Goal: Book appointment/travel/reservation

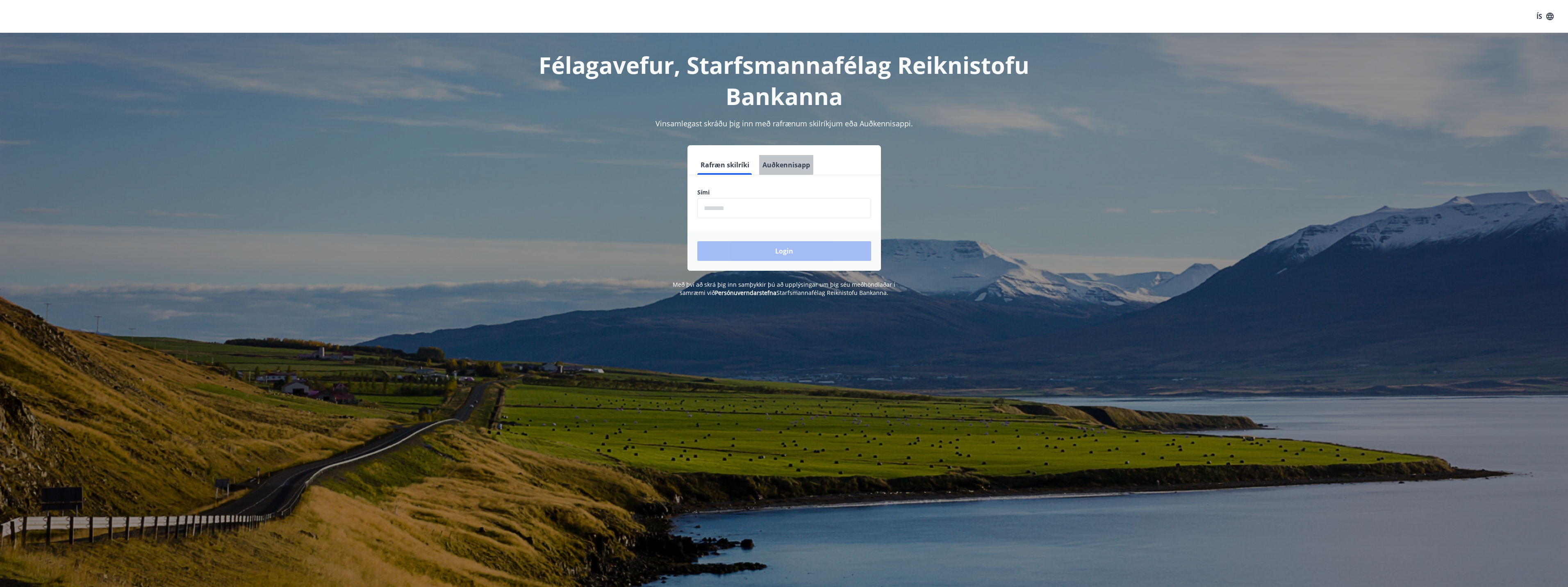
click at [777, 161] on button "Auðkennisapp" at bounding box center [786, 165] width 54 height 20
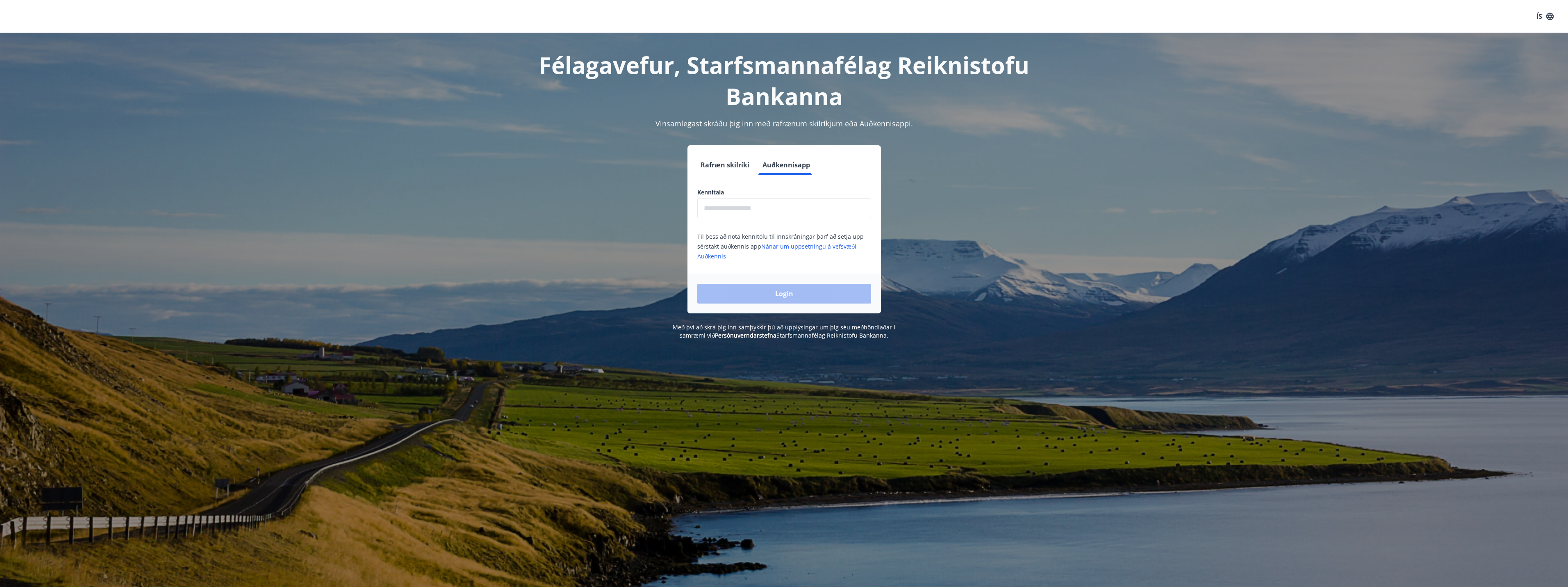
click at [772, 209] on input "text" at bounding box center [784, 208] width 174 height 20
type input "**********"
click at [697, 284] on button "Login" at bounding box center [784, 293] width 174 height 20
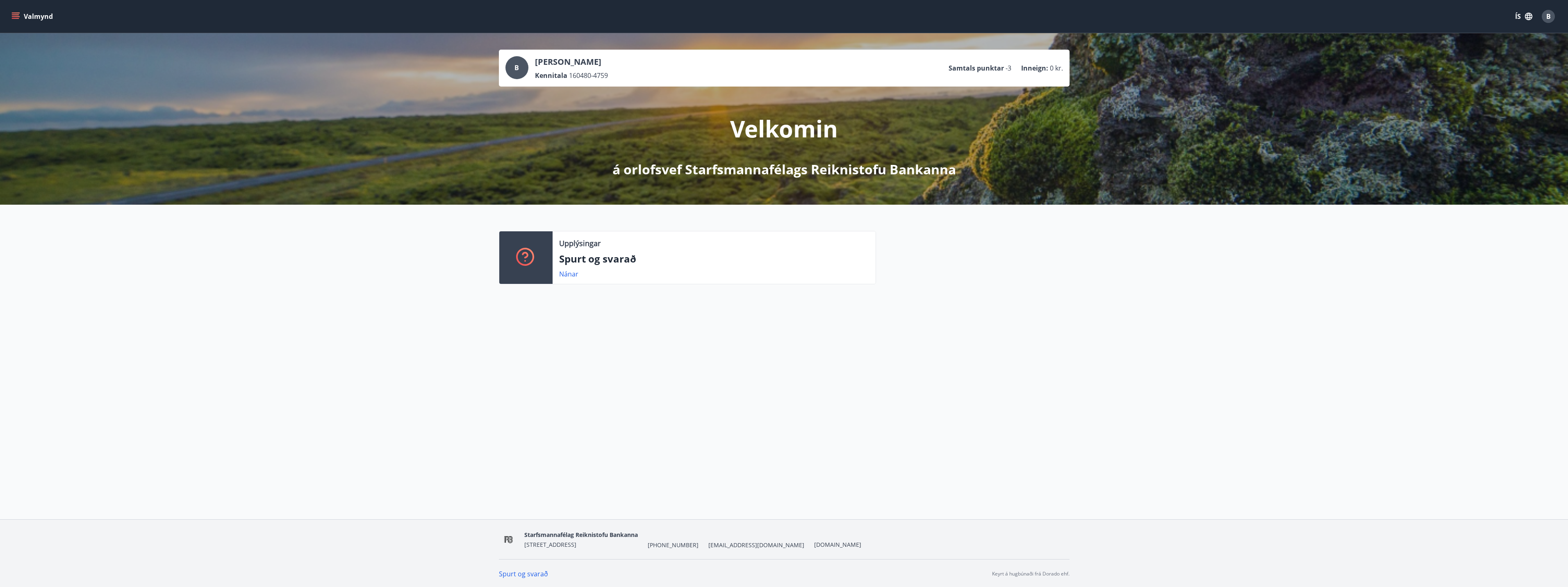
click at [11, 16] on button "Valmynd" at bounding box center [33, 16] width 47 height 15
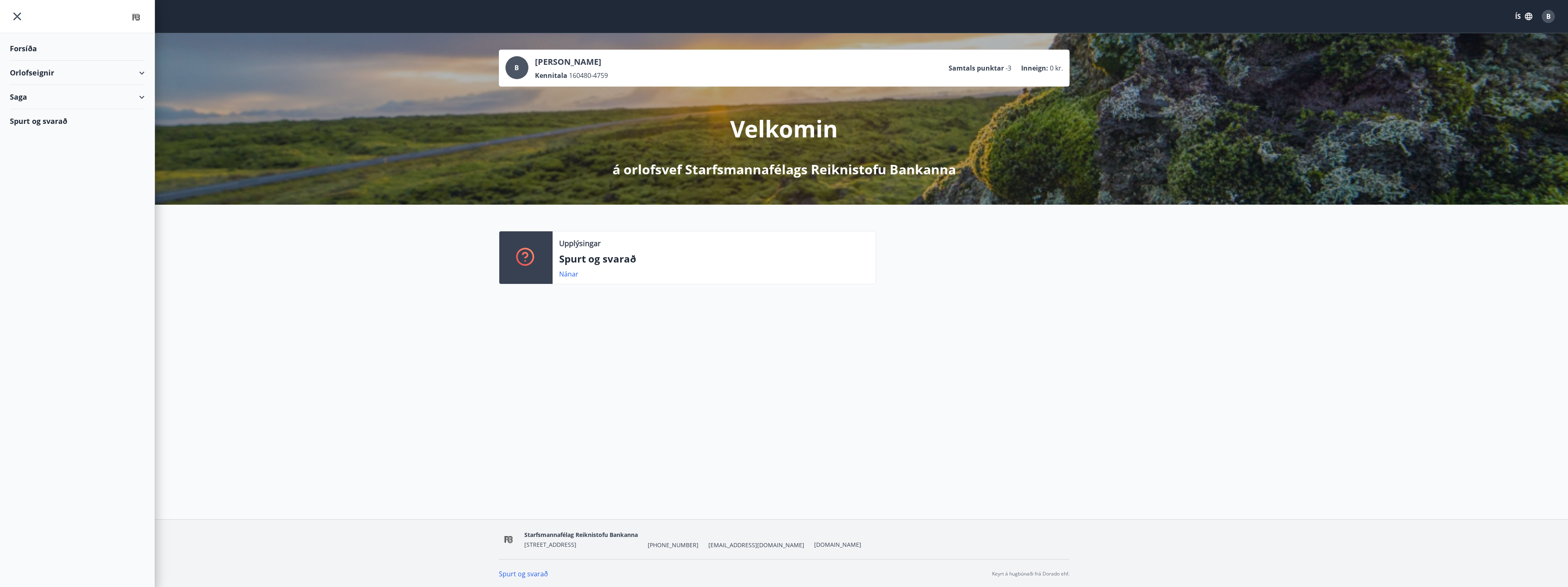
click at [38, 73] on div "Orlofseignir" at bounding box center [77, 73] width 135 height 24
click at [26, 111] on div "Bókunardagatal" at bounding box center [77, 110] width 122 height 17
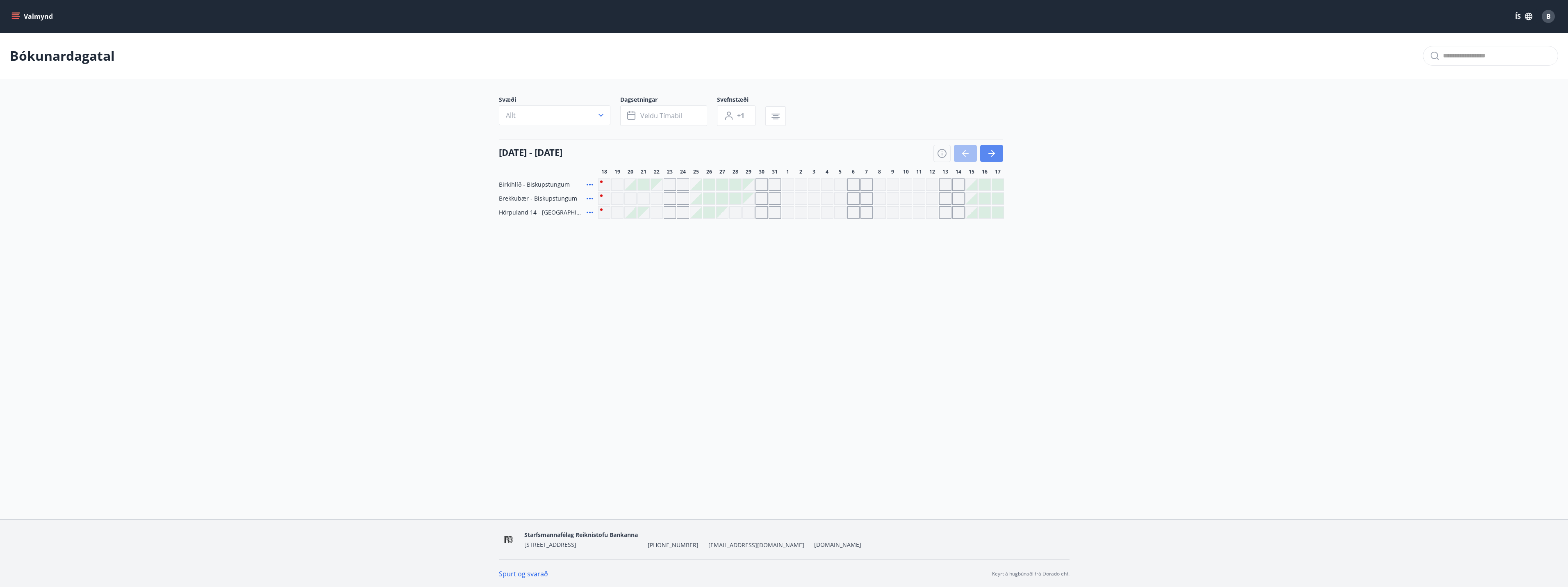
click at [999, 149] on button "button" at bounding box center [992, 153] width 23 height 17
click at [837, 198] on div at bounding box center [840, 199] width 11 height 11
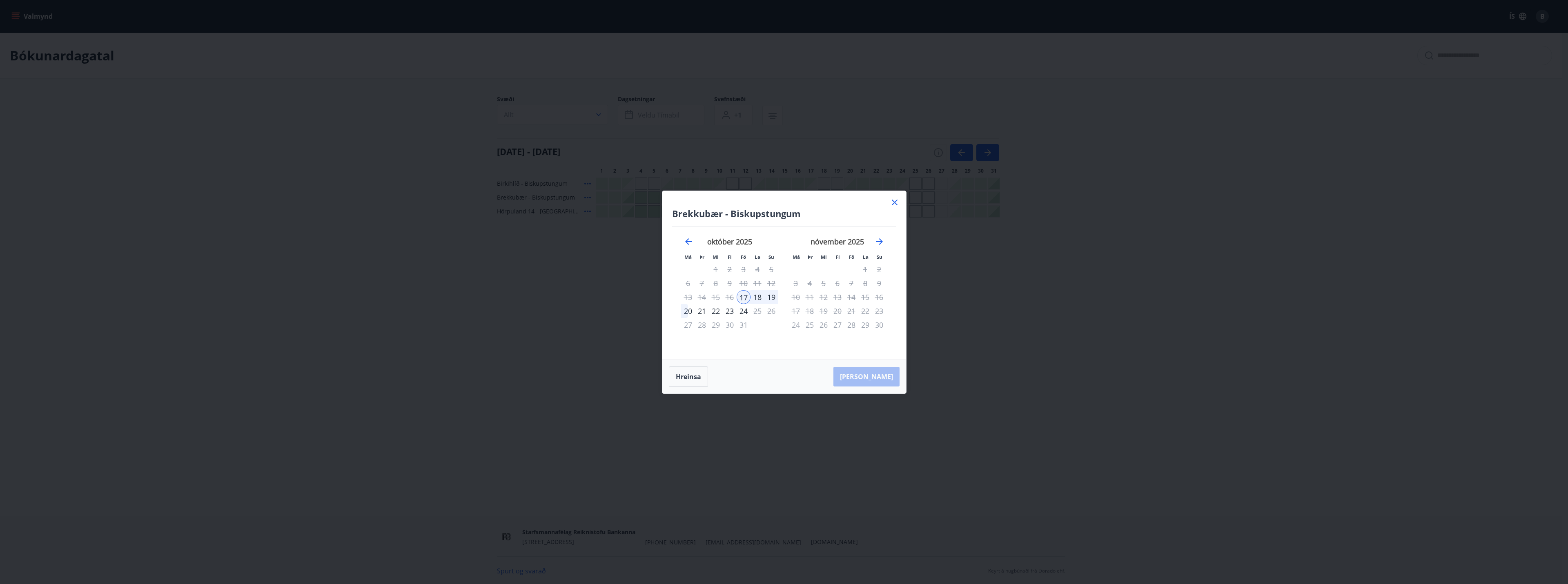
click at [891, 202] on icon at bounding box center [895, 203] width 10 height 10
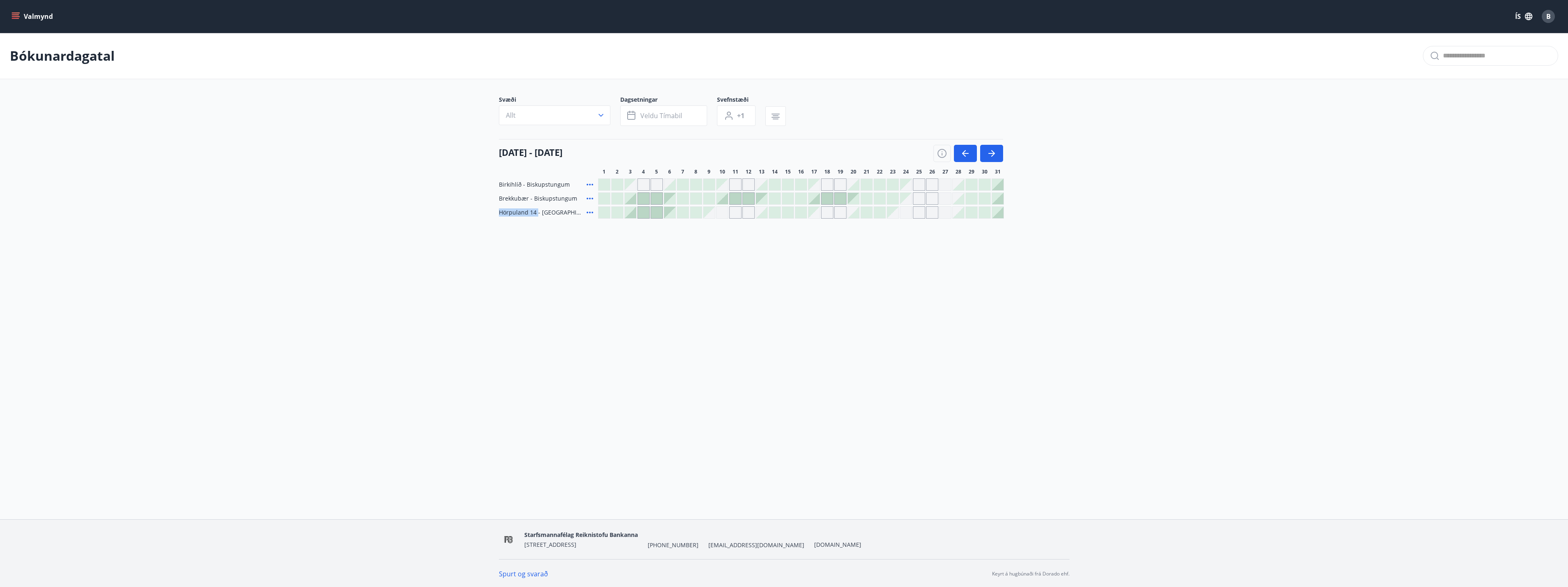
drag, startPoint x: 498, startPoint y: 211, endPoint x: 537, endPoint y: 211, distance: 39.0
click at [537, 211] on span "Hörpuland 14 - [GEOGRAPHIC_DATA]" at bounding box center [541, 212] width 84 height 8
drag, startPoint x: 510, startPoint y: 194, endPoint x: 530, endPoint y: 193, distance: 20.0
click at [530, 193] on div "Brekkubær - Biskupstungum" at bounding box center [547, 199] width 96 height 13
click at [521, 185] on span "Birkihlíð - Biskupstungum" at bounding box center [534, 184] width 71 height 8
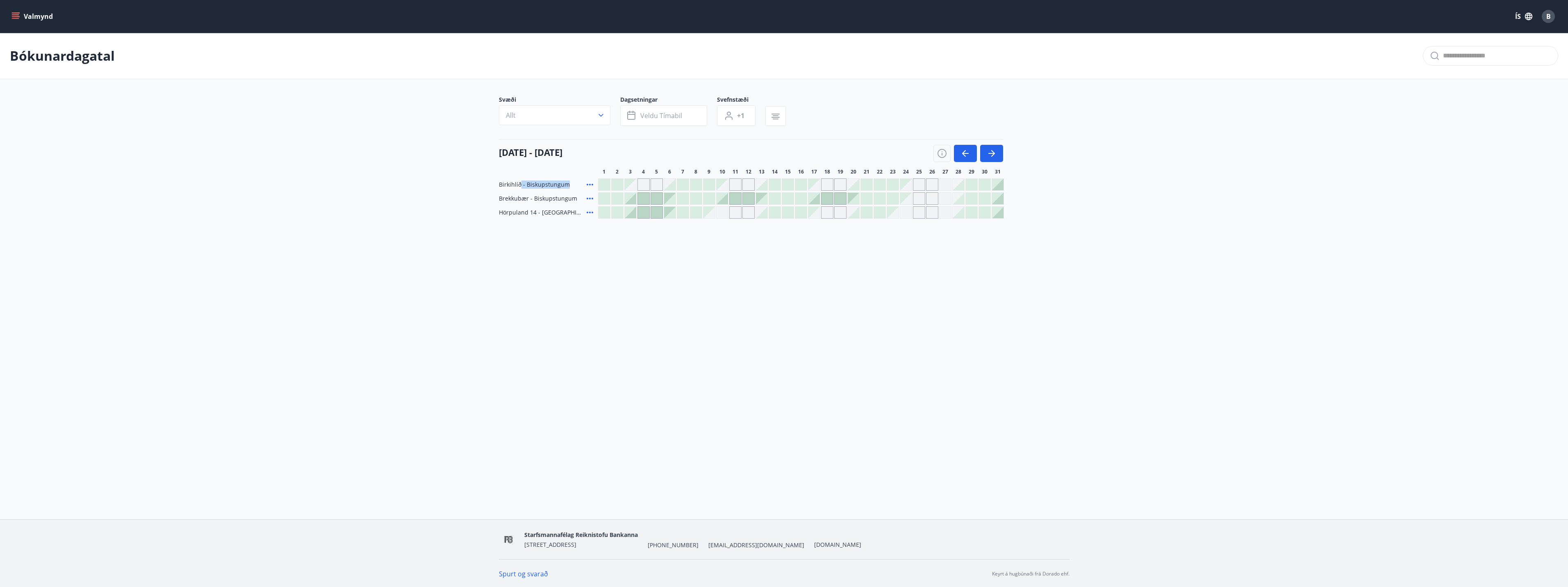
drag, startPoint x: 521, startPoint y: 185, endPoint x: 561, endPoint y: 187, distance: 40.0
click at [561, 187] on span "Birkihlíð - Biskupstungum" at bounding box center [534, 184] width 71 height 8
click at [510, 216] on span "Hörpuland 14 - [GEOGRAPHIC_DATA]" at bounding box center [541, 212] width 84 height 8
drag, startPoint x: 510, startPoint y: 214, endPoint x: 551, endPoint y: 214, distance: 41.0
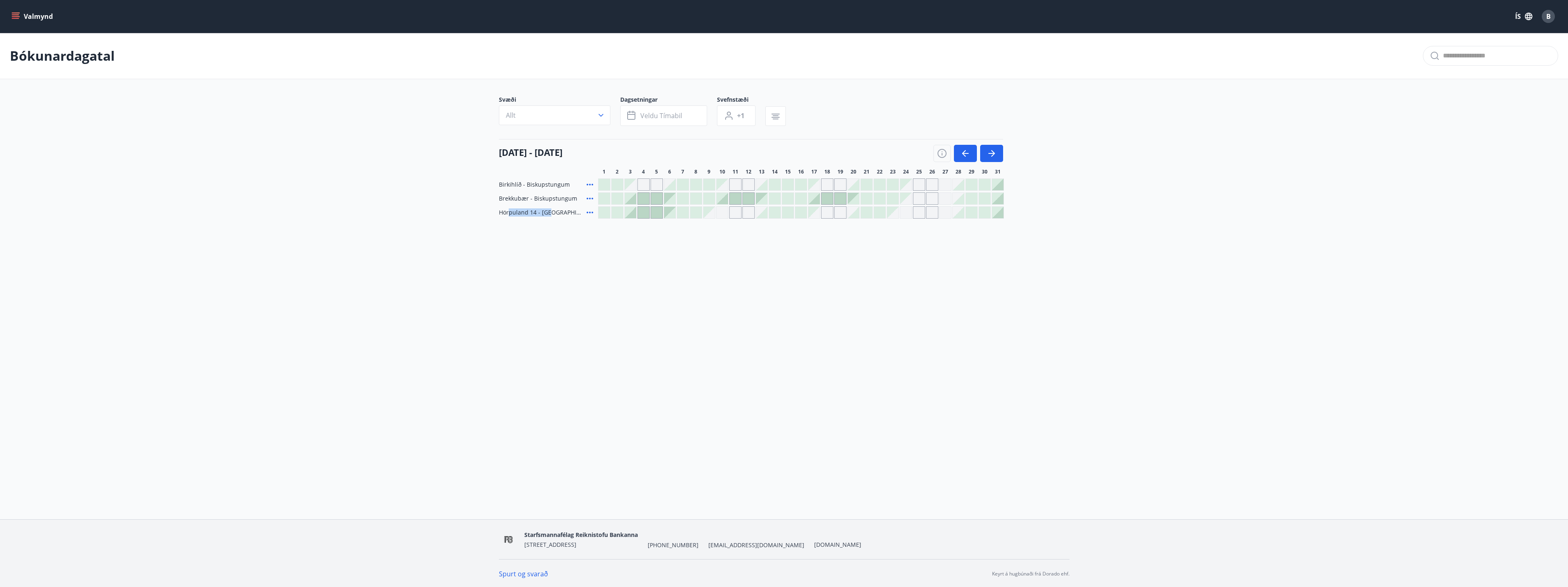
click at [551, 214] on span "Hörpuland 14 - [GEOGRAPHIC_DATA]" at bounding box center [541, 212] width 84 height 8
click at [510, 214] on span "Hörpuland 14 - [GEOGRAPHIC_DATA]" at bounding box center [541, 212] width 84 height 8
drag, startPoint x: 510, startPoint y: 214, endPoint x: 533, endPoint y: 215, distance: 23.0
click at [533, 215] on span "Hörpuland 14 - [GEOGRAPHIC_DATA]" at bounding box center [541, 212] width 84 height 8
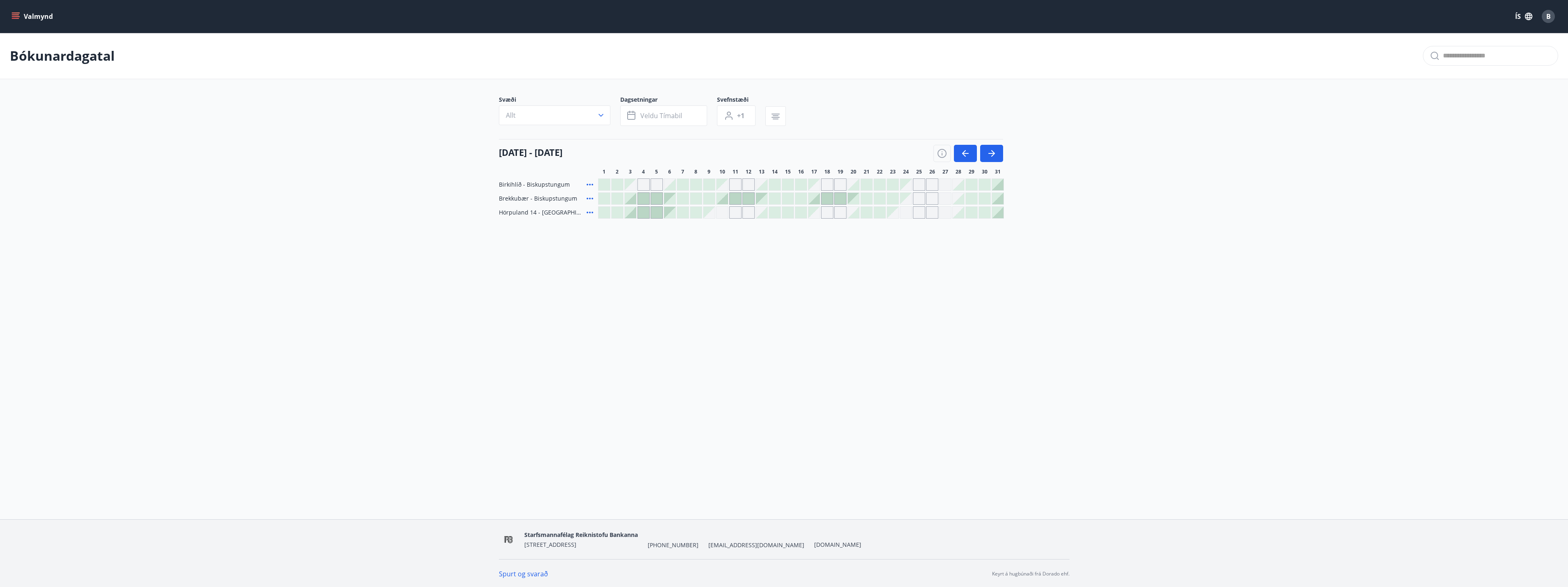
click at [22, 17] on button "Valmynd" at bounding box center [33, 16] width 47 height 15
drag, startPoint x: 464, startPoint y: 287, endPoint x: 758, endPoint y: 214, distance: 302.9
click at [500, 288] on div "Valmynd ÍS B Bókunardagatal Svæði Allt Dagsetningar Veldu tímabil Svefnstæði +1…" at bounding box center [784, 260] width 1568 height 520
click at [999, 154] on button "button" at bounding box center [992, 153] width 23 height 17
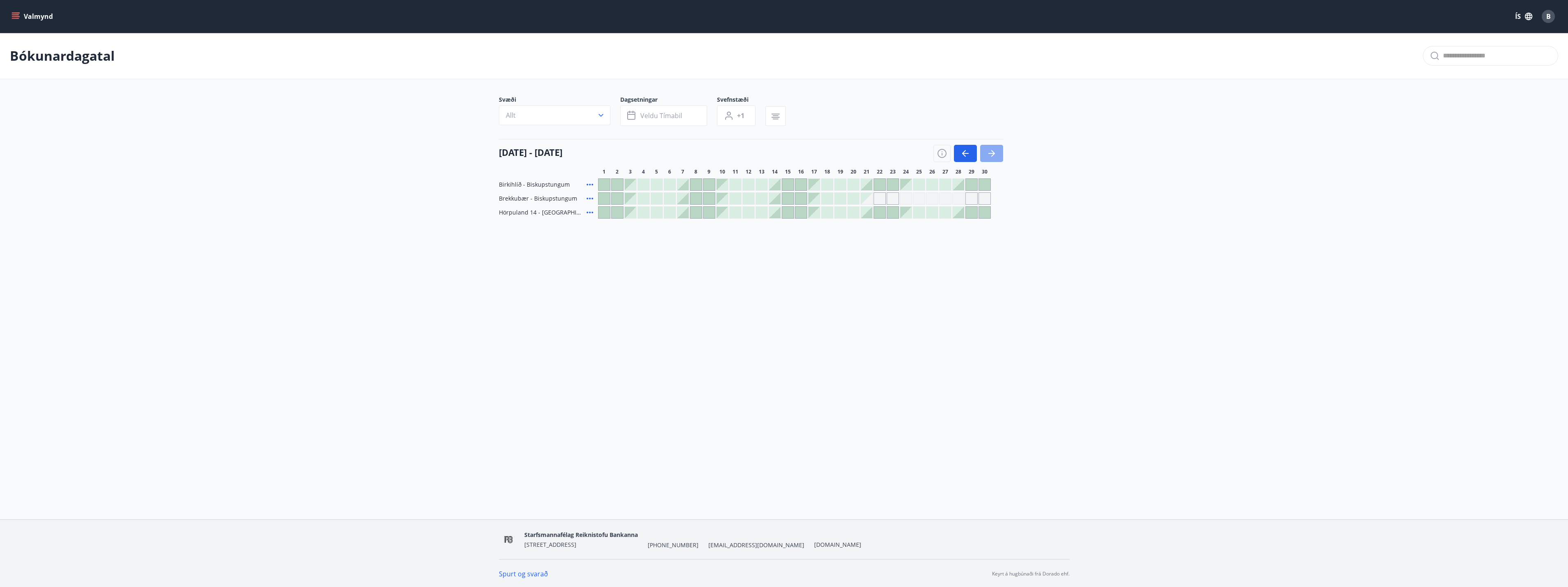
click at [999, 151] on button "button" at bounding box center [992, 153] width 23 height 17
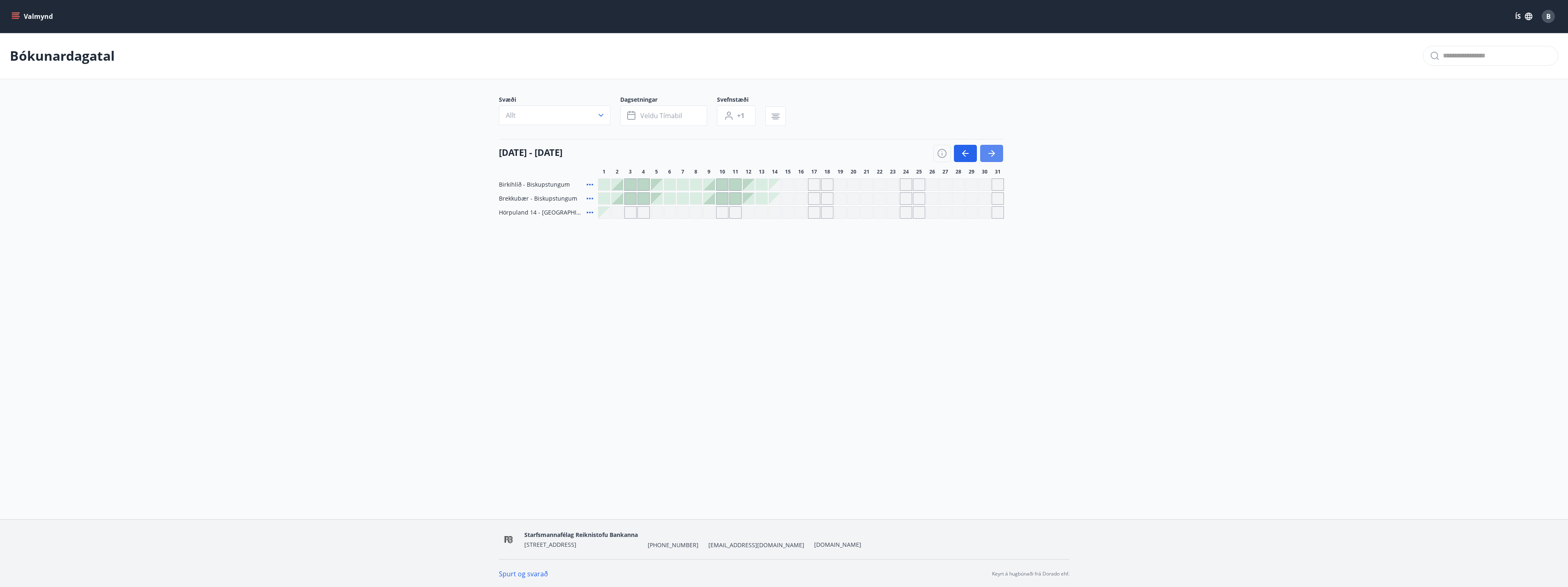
click at [999, 151] on button "button" at bounding box center [992, 153] width 23 height 17
click at [879, 182] on div "Gráir dagar eru ekki bókanlegir" at bounding box center [880, 185] width 13 height 13
click at [966, 152] on icon "button" at bounding box center [965, 154] width 10 height 10
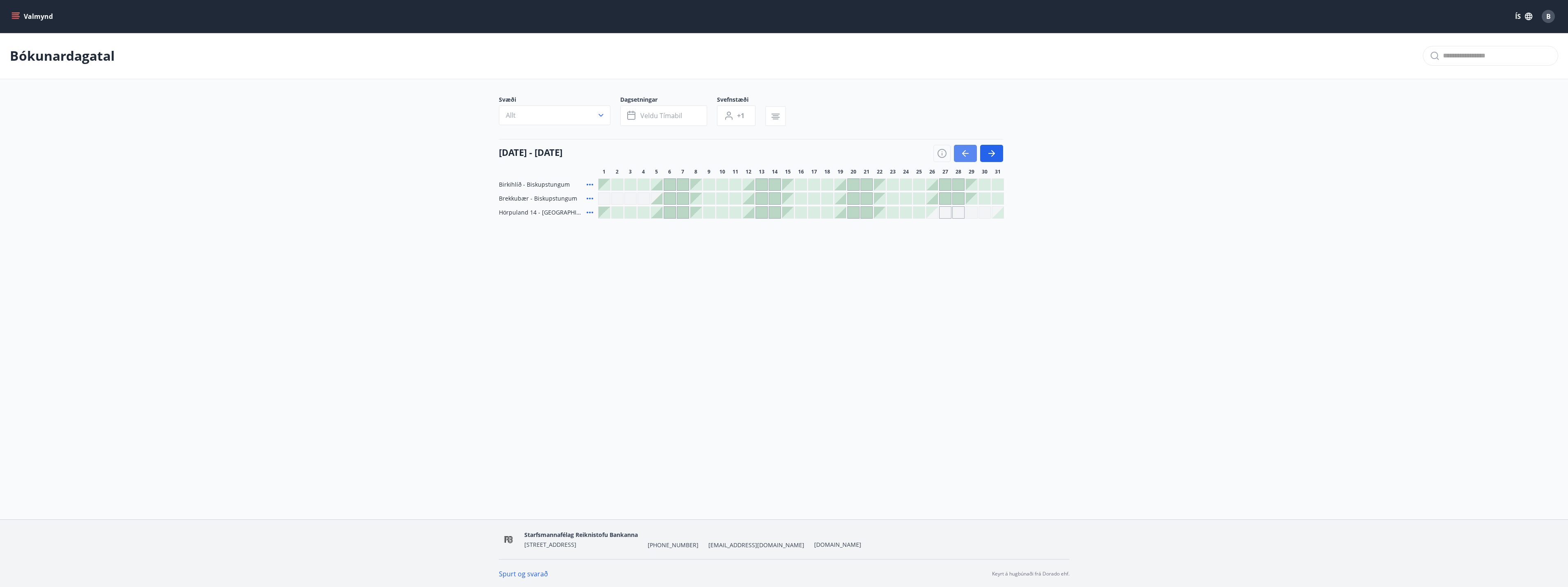
click at [966, 152] on icon "button" at bounding box center [965, 154] width 10 height 10
click at [802, 211] on div at bounding box center [801, 212] width 11 height 11
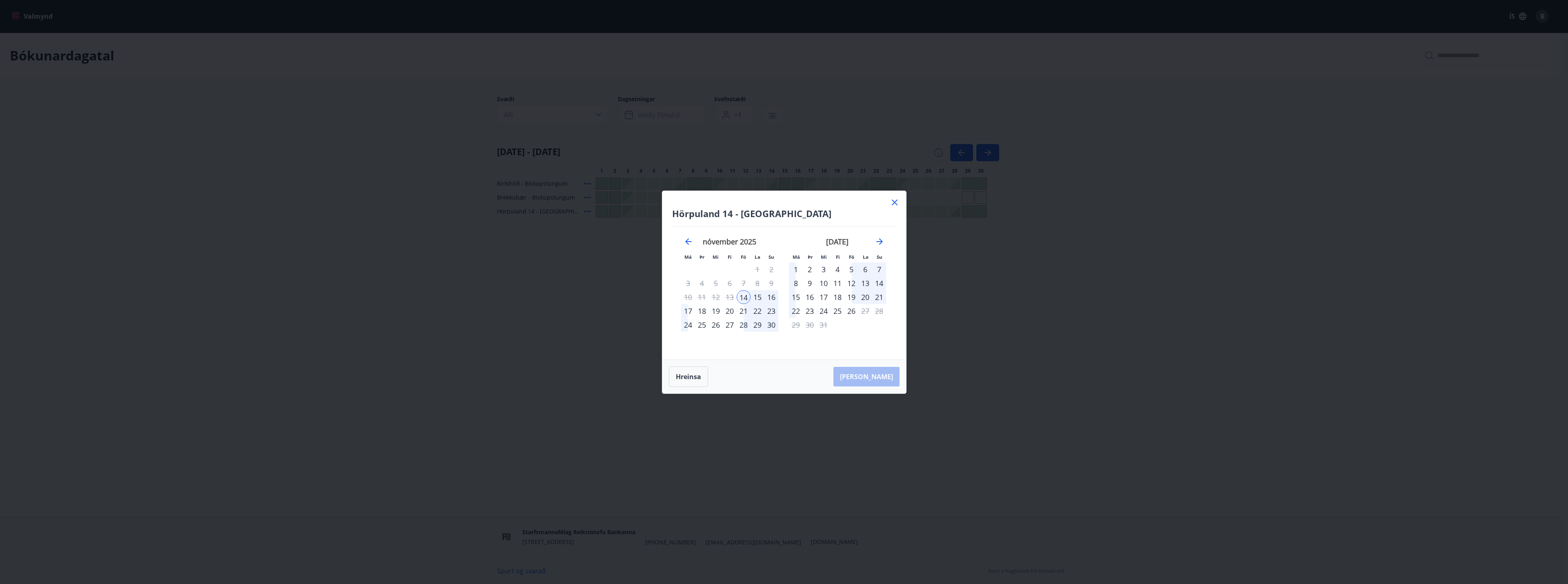
click at [898, 201] on icon at bounding box center [895, 203] width 10 height 10
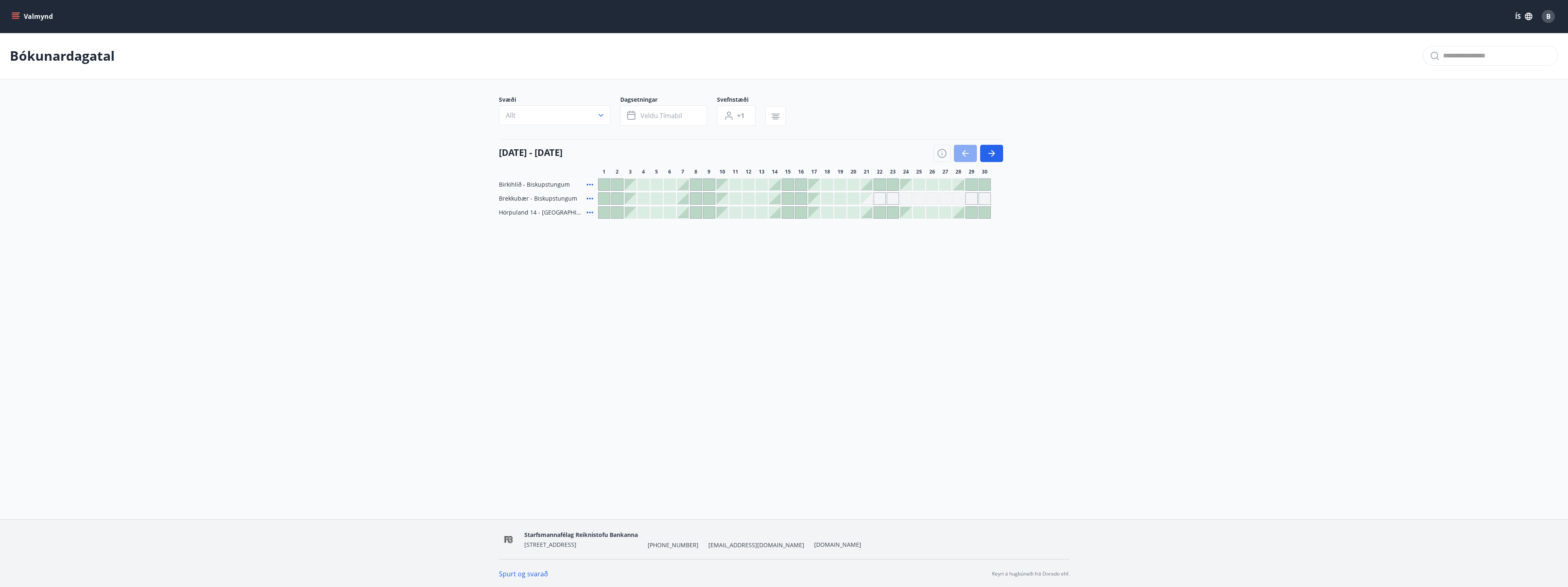
click at [958, 158] on button "button" at bounding box center [965, 153] width 23 height 17
click at [963, 153] on icon "button" at bounding box center [965, 153] width 6 height 1
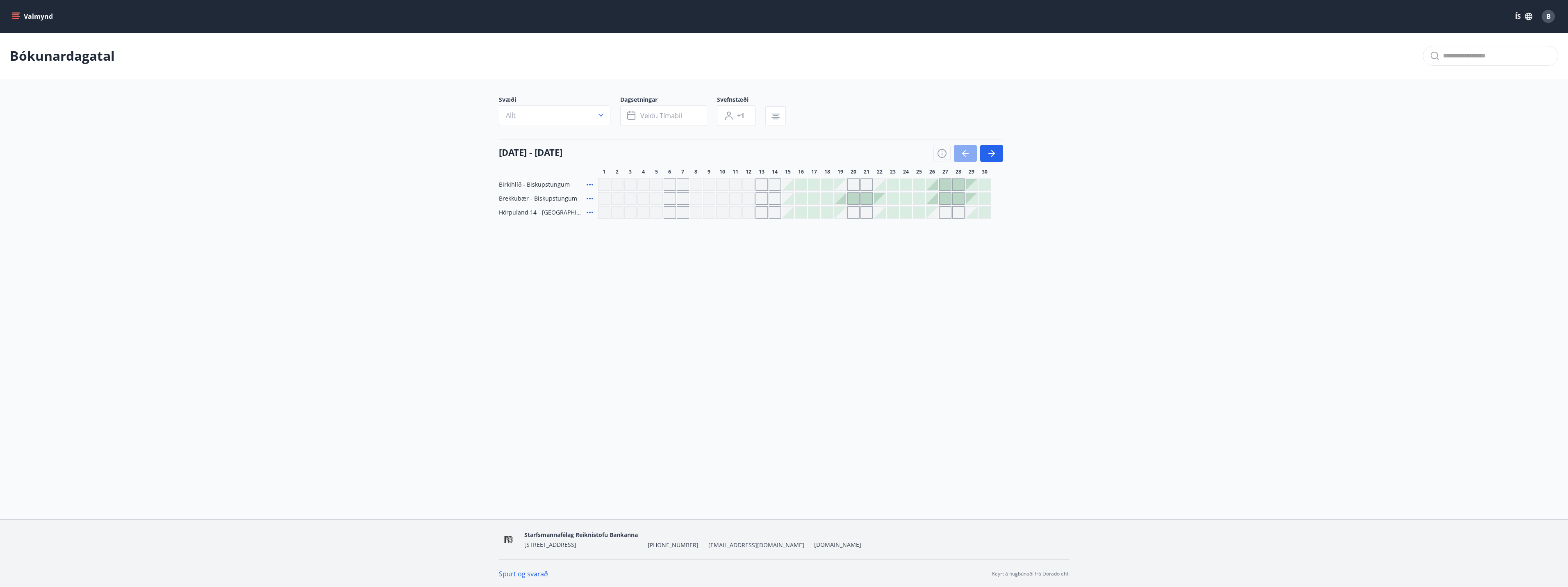
click at [963, 153] on icon "button" at bounding box center [965, 153] width 6 height 1
click at [414, 240] on div "Bókunardagatal Svæði Allt Dagsetningar Veldu tímabil Svefnstæði +1 [DATE] - [DA…" at bounding box center [784, 142] width 1568 height 219
drag, startPoint x: 506, startPoint y: 214, endPoint x: 549, endPoint y: 214, distance: 43.0
click at [549, 214] on span "Hörpuland 14 - [GEOGRAPHIC_DATA]" at bounding box center [541, 212] width 84 height 8
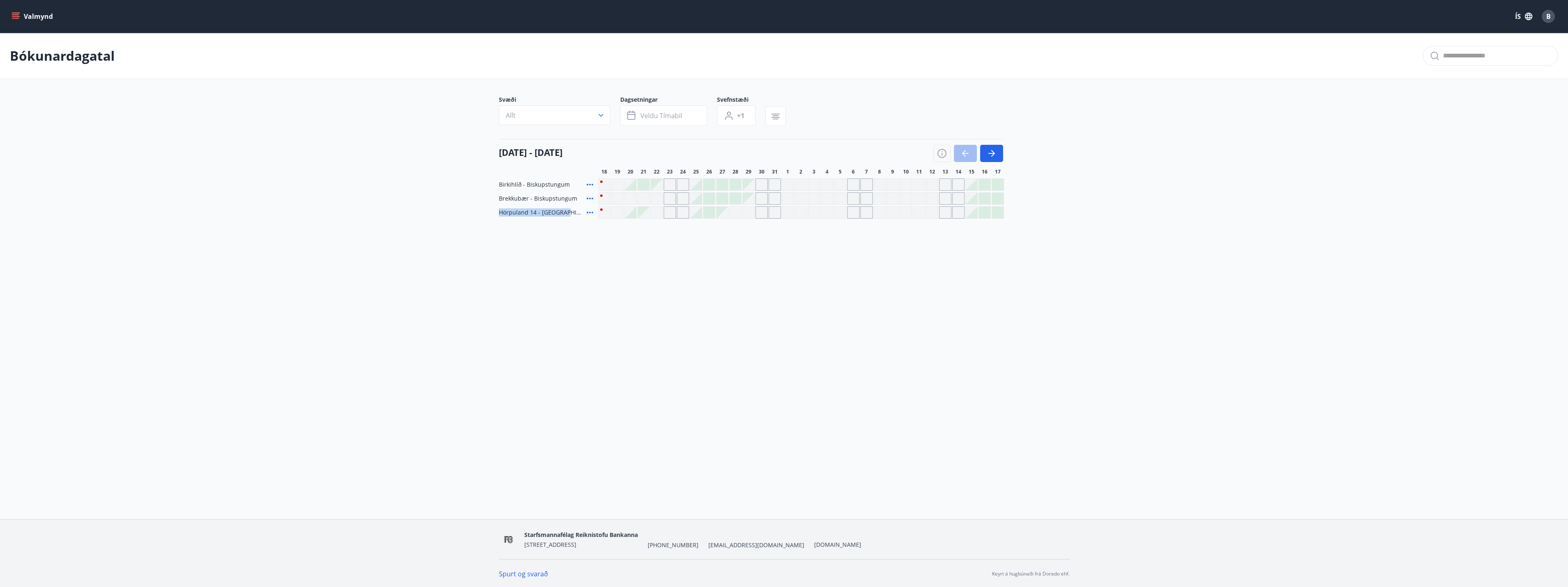
drag, startPoint x: 549, startPoint y: 214, endPoint x: 520, endPoint y: 214, distance: 29.0
click at [520, 214] on span "Hörpuland 14 - [GEOGRAPHIC_DATA]" at bounding box center [541, 212] width 84 height 8
click at [524, 211] on span "Hörpuland 14 - [GEOGRAPHIC_DATA]" at bounding box center [541, 212] width 84 height 8
drag, startPoint x: 524, startPoint y: 211, endPoint x: 532, endPoint y: 209, distance: 8.2
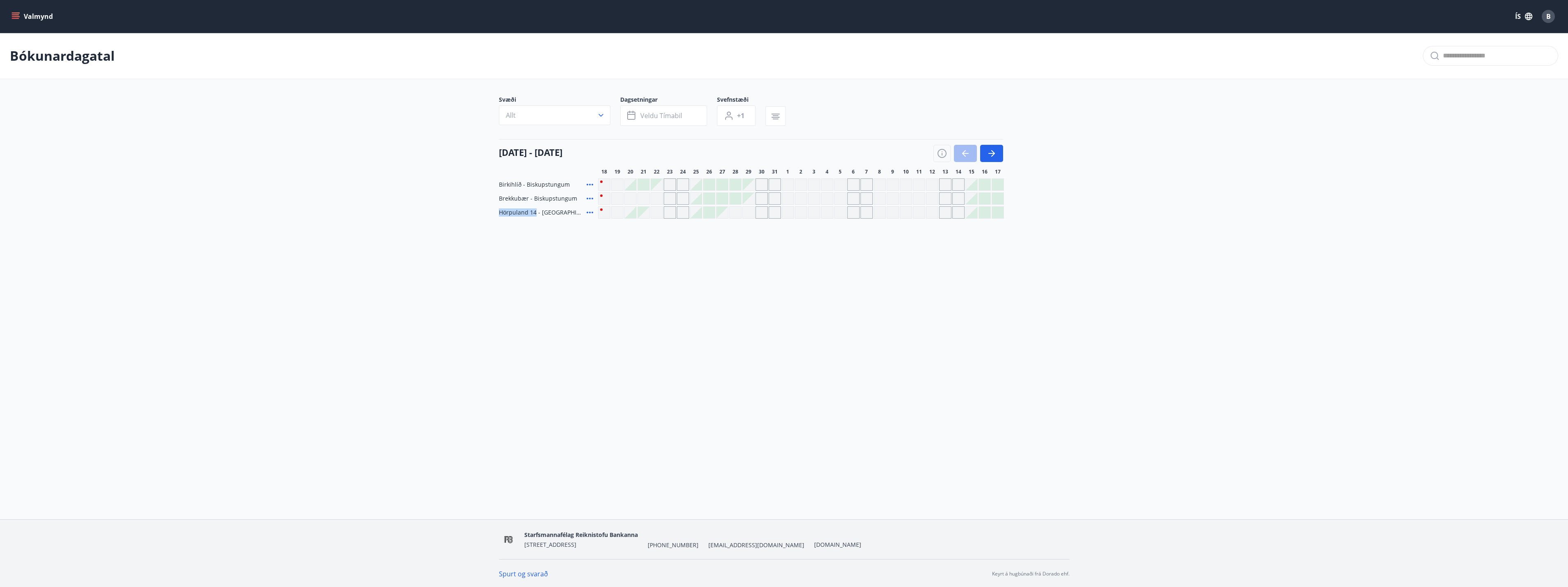
click at [532, 209] on span "Hörpuland 14 - [GEOGRAPHIC_DATA]" at bounding box center [541, 212] width 84 height 8
